Goal: Information Seeking & Learning: Learn about a topic

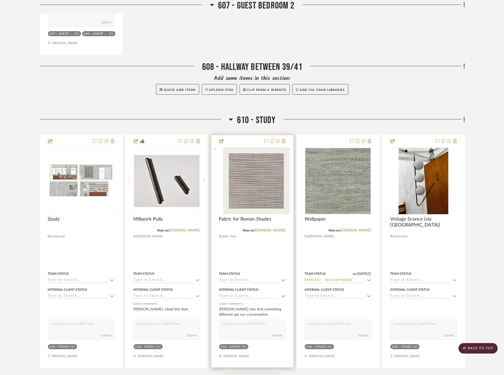
scroll to position [1683, 0]
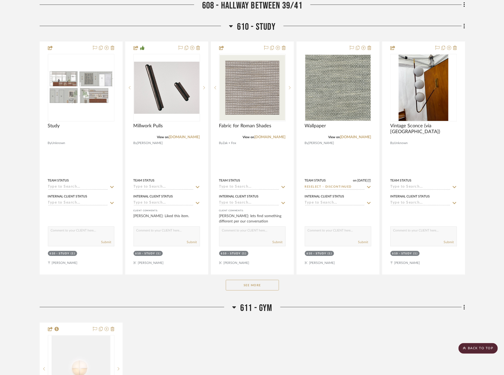
click at [252, 280] on button "See More" at bounding box center [252, 285] width 53 height 11
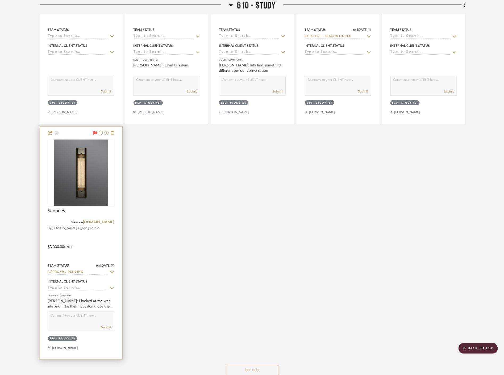
scroll to position [1831, 0]
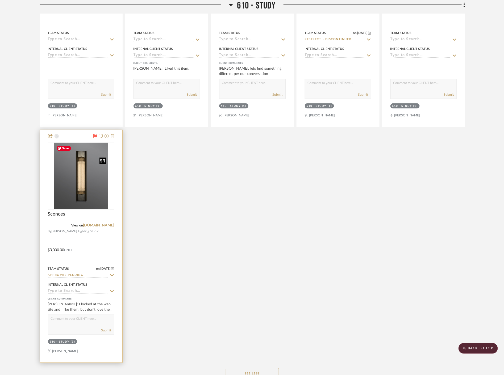
click at [87, 187] on img "0" at bounding box center [81, 176] width 54 height 66
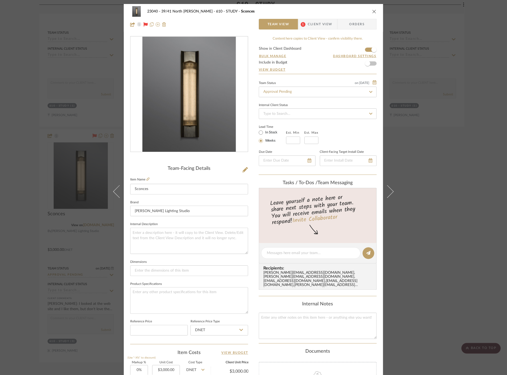
click at [309, 24] on span "Client View" at bounding box center [320, 24] width 24 height 11
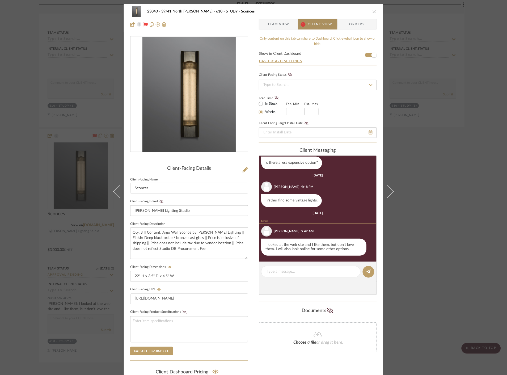
scroll to position [24, 0]
click at [442, 165] on div "23040 - 39/41 North [PERSON_NAME] 610 - STUDY Sconces Team View 1 Client View O…" at bounding box center [253, 187] width 507 height 375
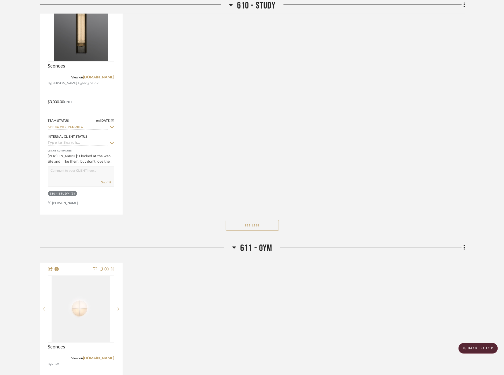
scroll to position [1949, 0]
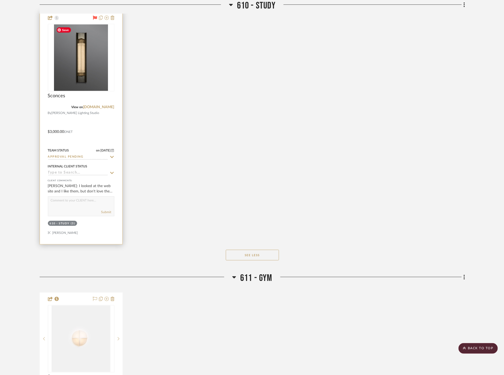
click at [99, 69] on img "0" at bounding box center [81, 57] width 54 height 66
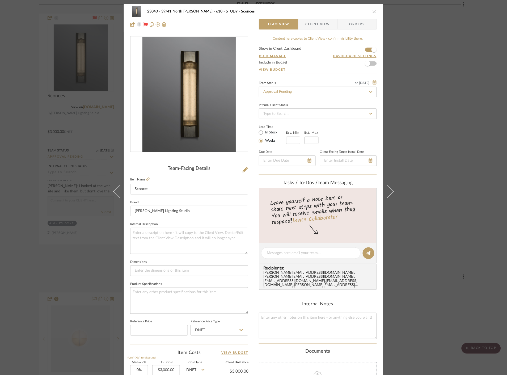
click at [318, 25] on span "Client View" at bounding box center [318, 24] width 24 height 11
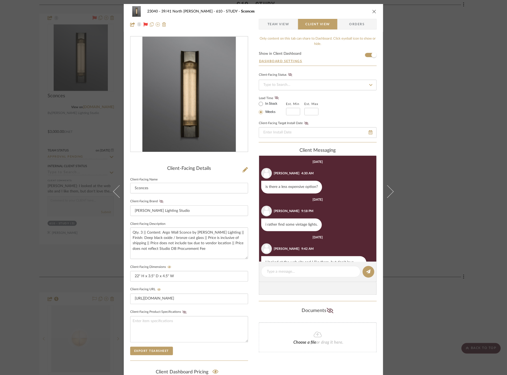
scroll to position [18, 0]
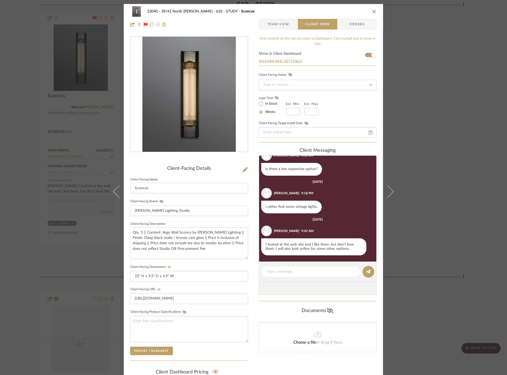
click at [53, 180] on div "23040 - 39/41 North [PERSON_NAME] 610 - STUDY Sconces Team View Client View Ord…" at bounding box center [253, 187] width 507 height 375
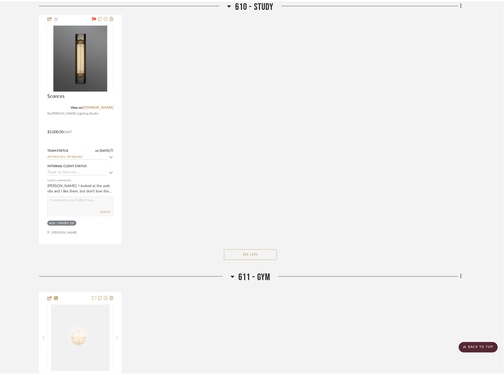
scroll to position [1949, 0]
